Goal: Information Seeking & Learning: Learn about a topic

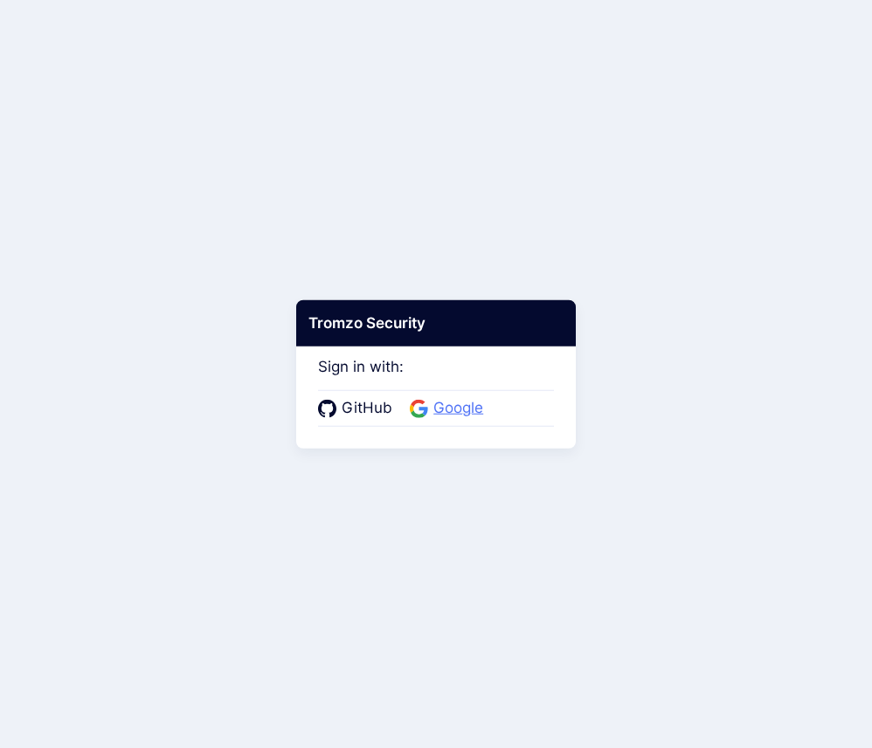
click at [459, 406] on span "Google" at bounding box center [458, 408] width 60 height 23
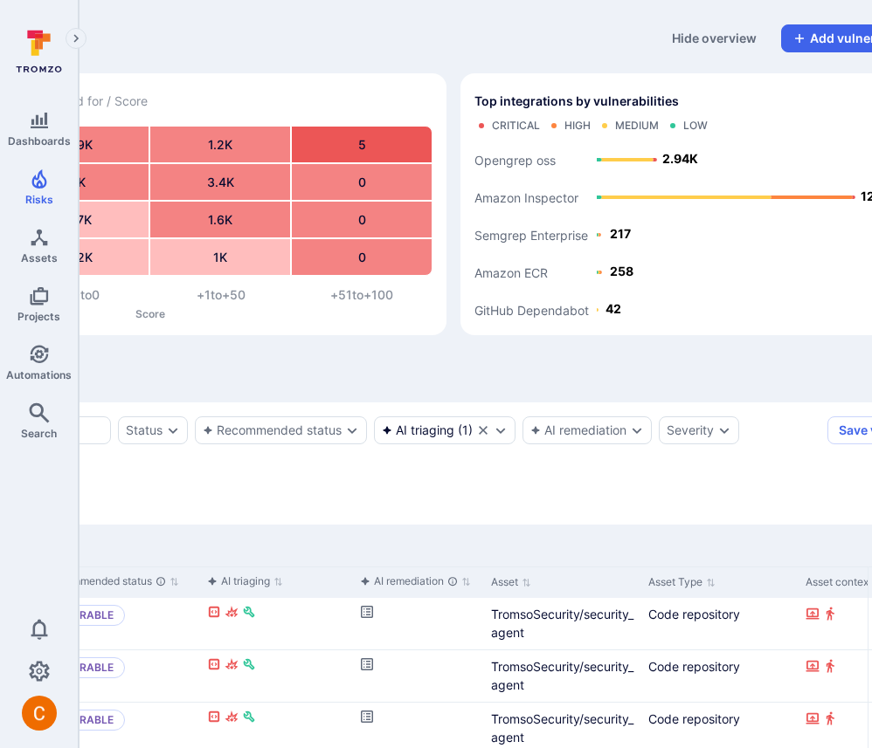
scroll to position [0, 355]
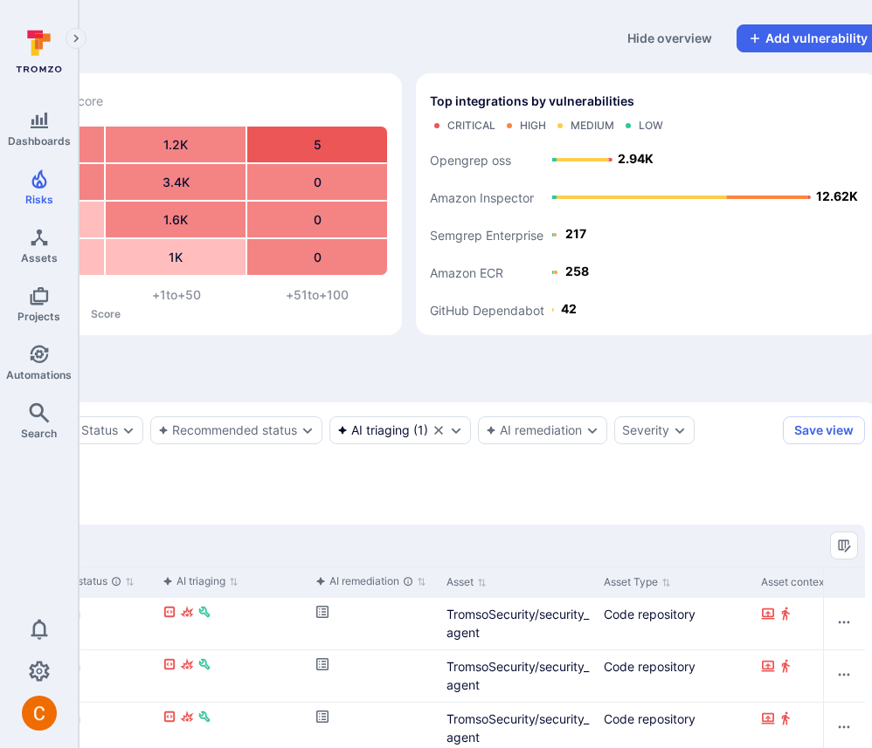
click at [278, 66] on div "Unresolved vulnerabilities Days unresolved for / Score 90+ days 90 days 60 days…" at bounding box center [68, 197] width 667 height 276
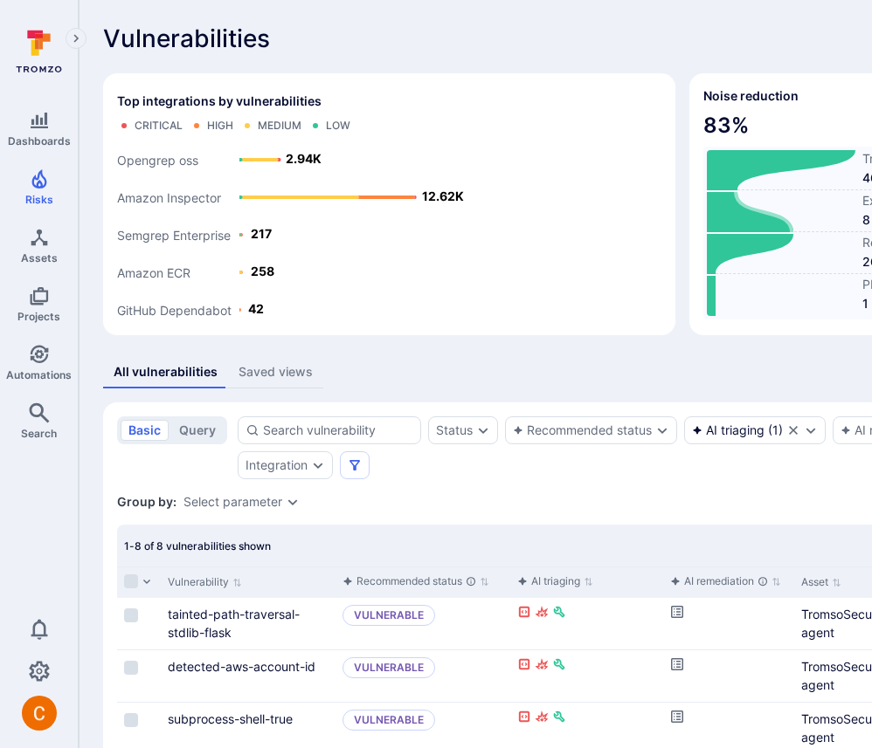
click at [707, 212] on icon at bounding box center [781, 212] width 148 height 40
click at [707, 154] on icon at bounding box center [781, 170] width 148 height 40
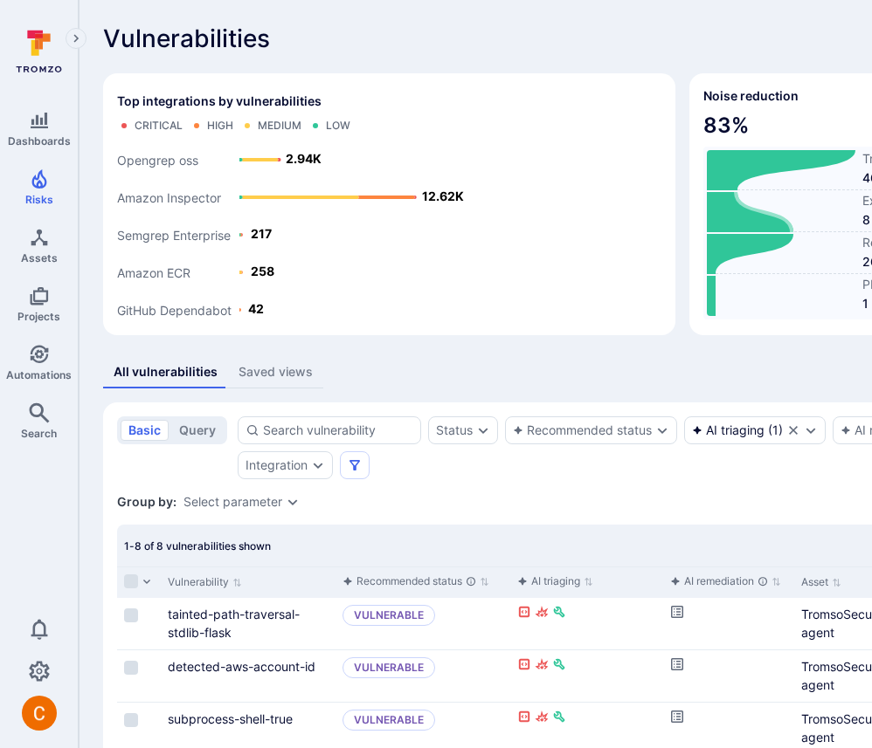
click at [786, 438] on icon "Clear selection" at bounding box center [793, 431] width 14 height 14
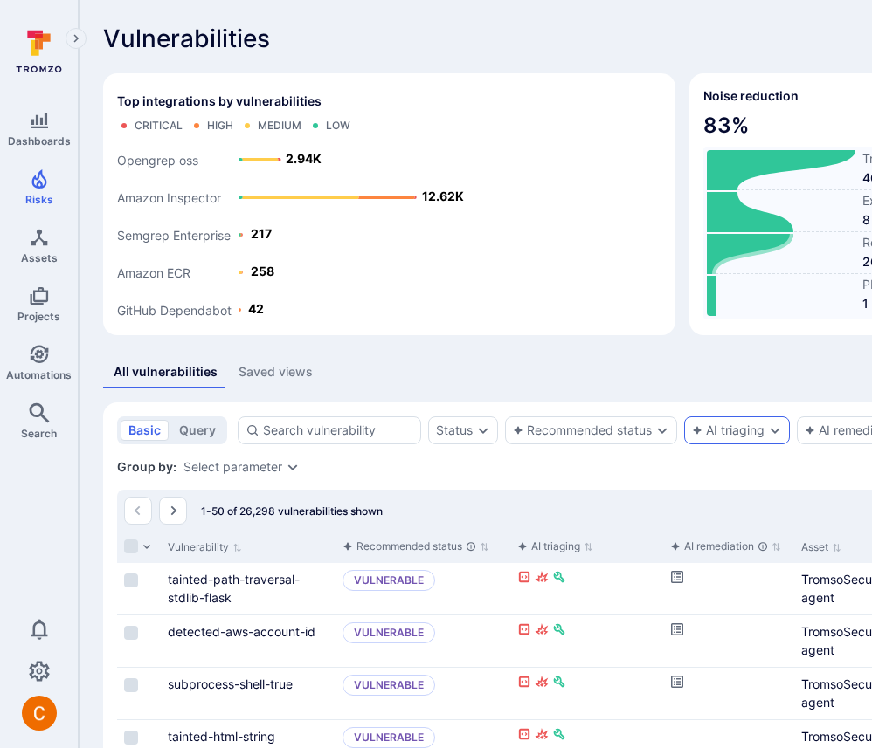
click at [707, 265] on icon at bounding box center [781, 254] width 148 height 40
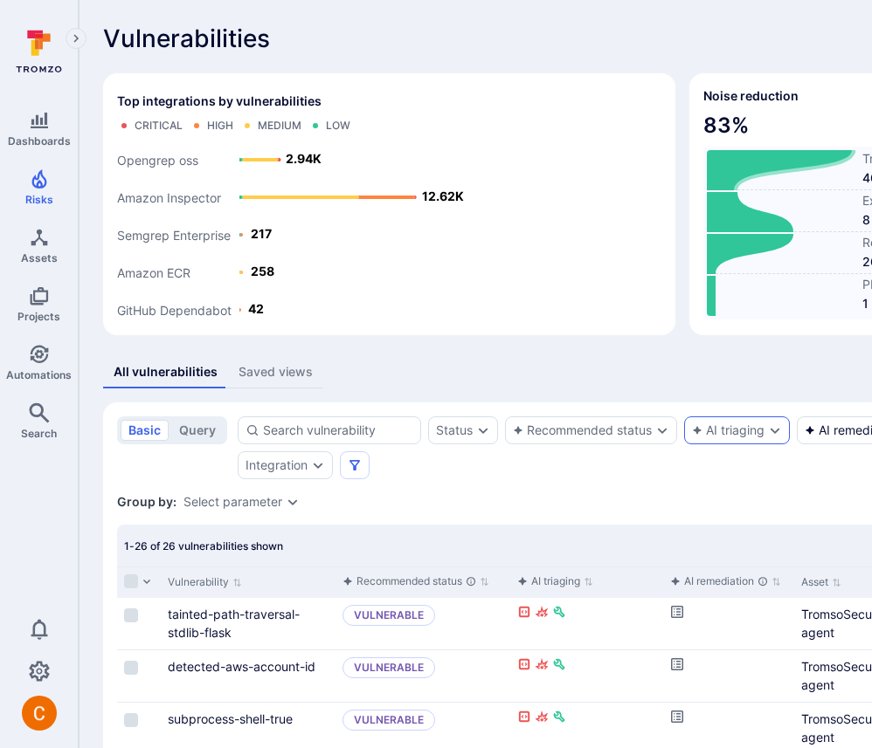
click at [707, 161] on icon at bounding box center [781, 170] width 148 height 40
click at [707, 221] on icon at bounding box center [750, 212] width 86 height 40
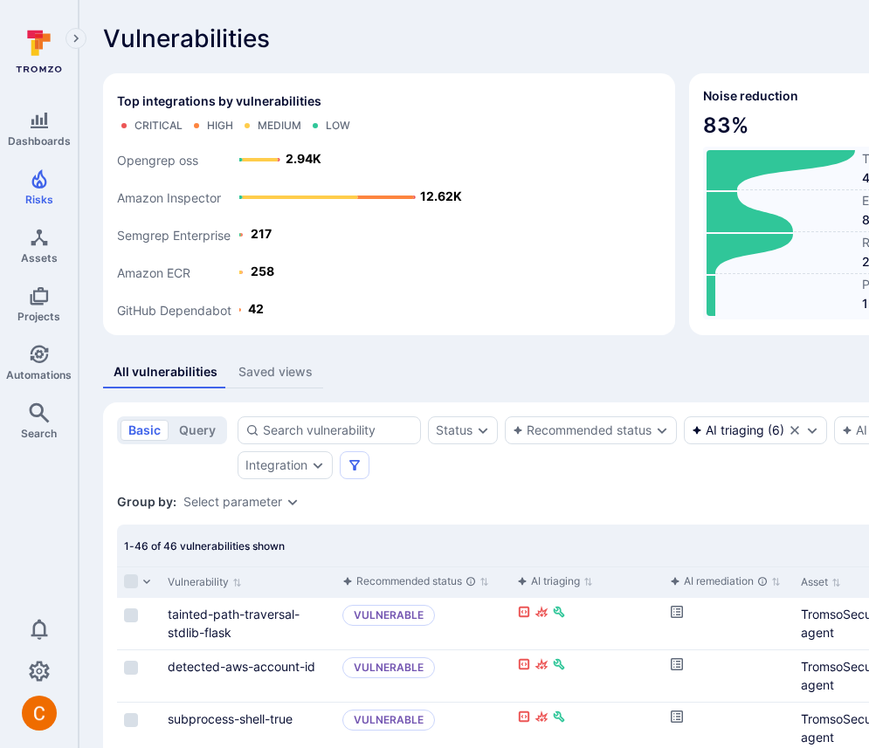
click at [316, 433] on input at bounding box center [338, 430] width 150 height 17
click at [375, 385] on div "All vulnerabilities Saved views" at bounding box center [668, 372] width 1130 height 32
click at [328, 431] on input at bounding box center [338, 430] width 150 height 17
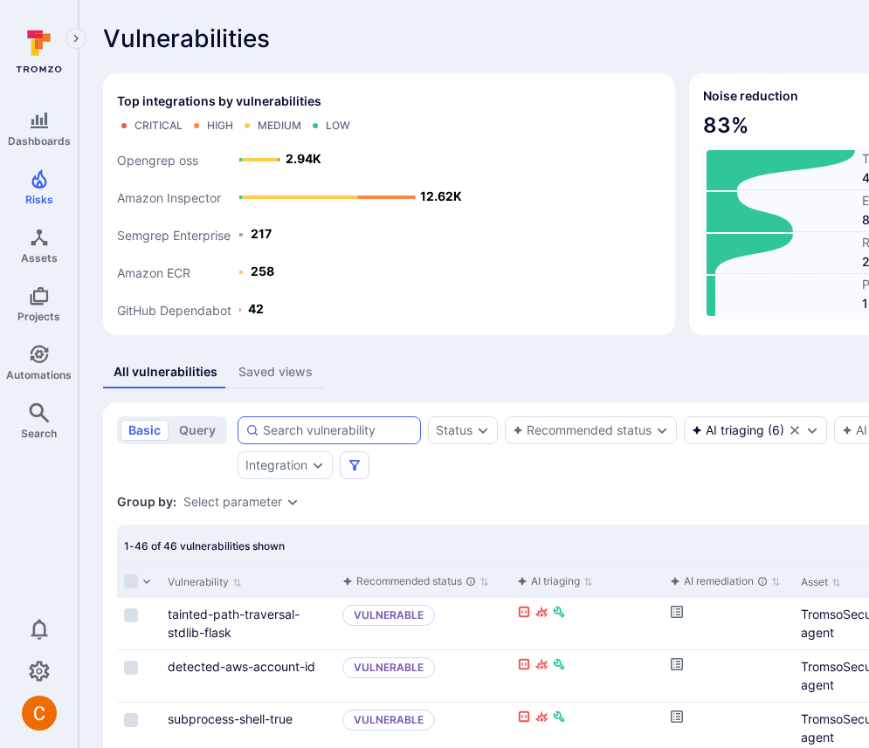
click at [356, 419] on div at bounding box center [329, 431] width 183 height 28
click at [356, 422] on input at bounding box center [338, 430] width 150 height 17
click at [418, 381] on div "All vulnerabilities Saved views" at bounding box center [668, 372] width 1130 height 32
click at [707, 210] on icon at bounding box center [781, 212] width 148 height 40
